Goal: Task Accomplishment & Management: Use online tool/utility

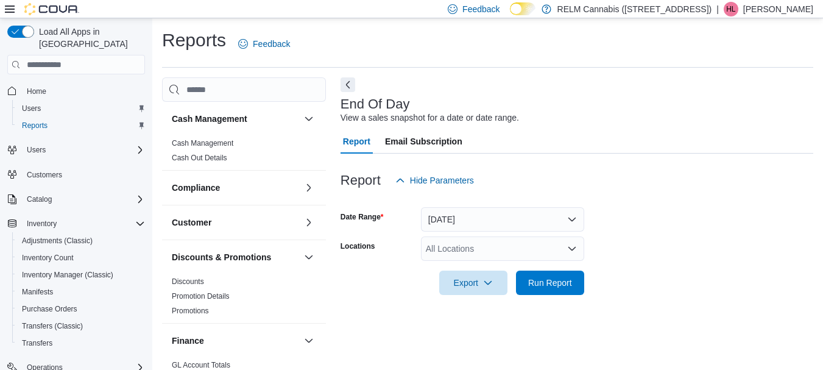
scroll to position [19, 0]
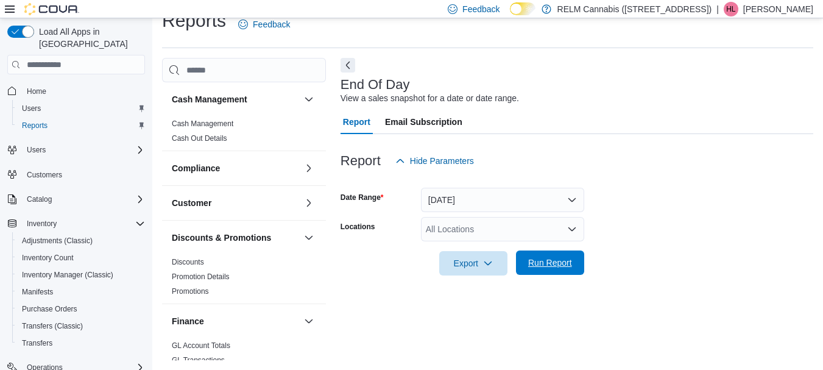
click at [573, 273] on span "Run Report" at bounding box center [550, 262] width 54 height 24
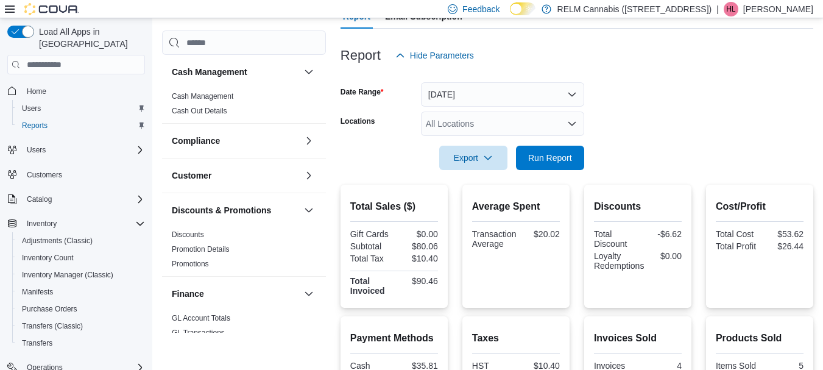
scroll to position [298, 0]
